Goal: Find specific page/section: Find specific page/section

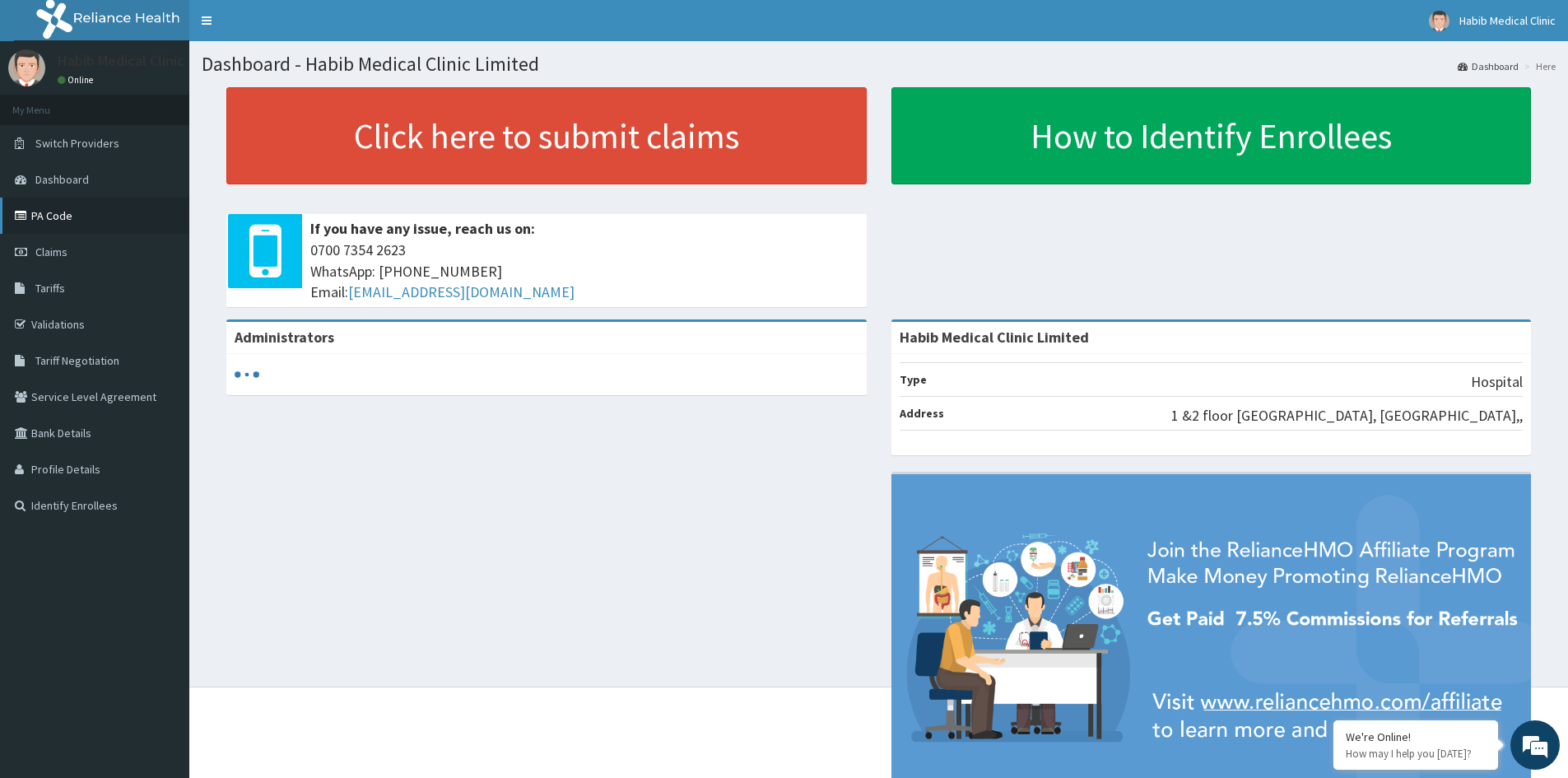
click at [58, 214] on link "PA Code" at bounding box center [94, 216] width 189 height 37
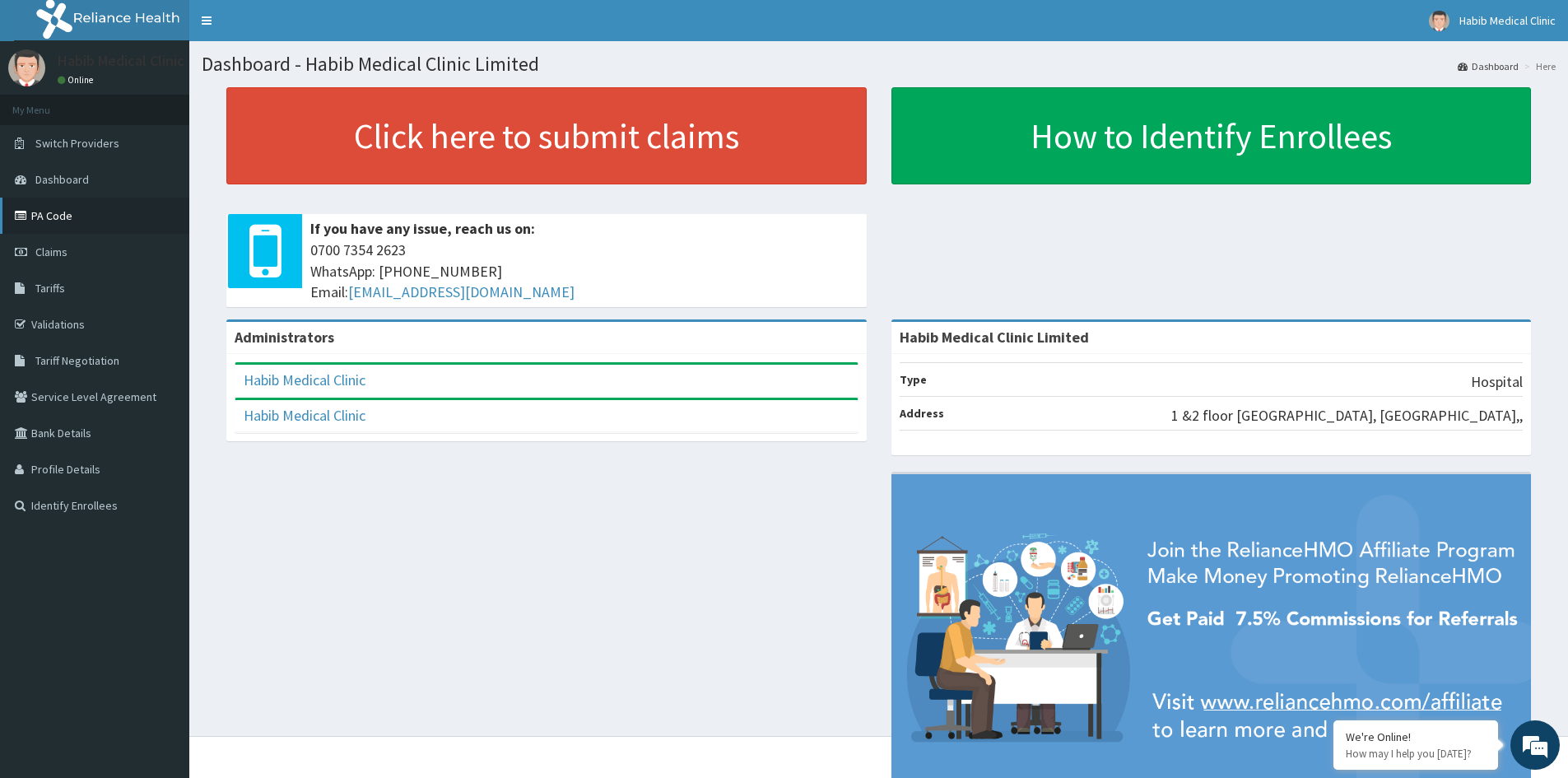
click at [60, 213] on link "PA Code" at bounding box center [94, 216] width 189 height 37
click at [51, 219] on link "PA Code" at bounding box center [94, 216] width 189 height 37
click at [61, 247] on span "Claims" at bounding box center [51, 252] width 32 height 15
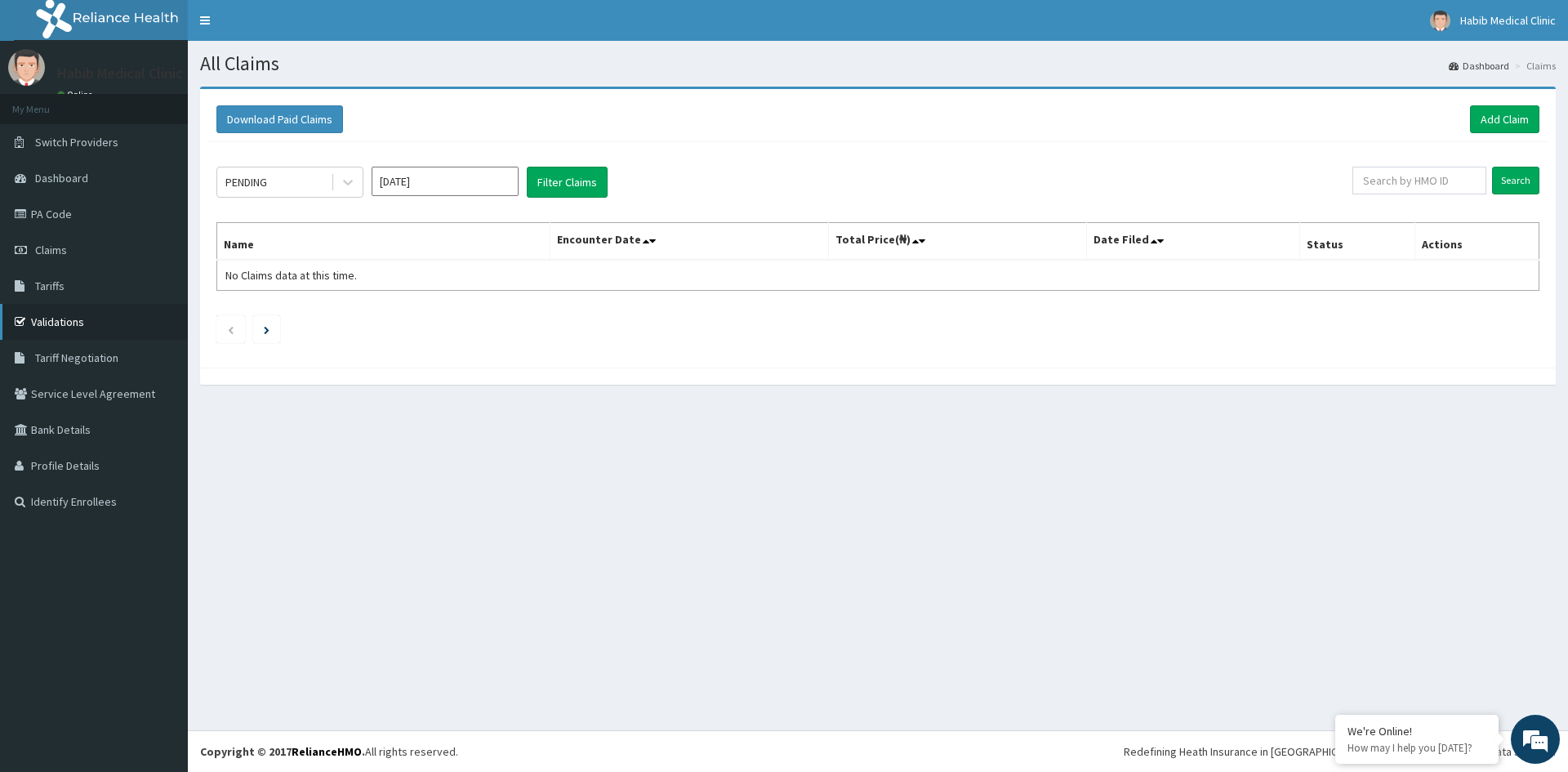
click at [54, 317] on link "Validations" at bounding box center [93, 322] width 188 height 36
